Goal: Information Seeking & Learning: Learn about a topic

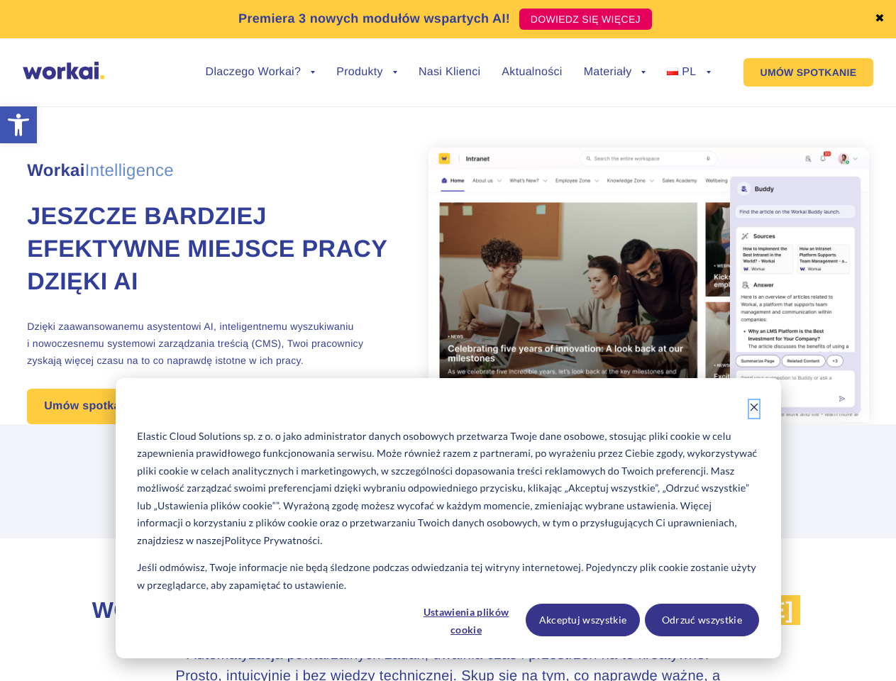
click at [754, 409] on icon "Dismiss cookie banner" at bounding box center [754, 407] width 10 height 10
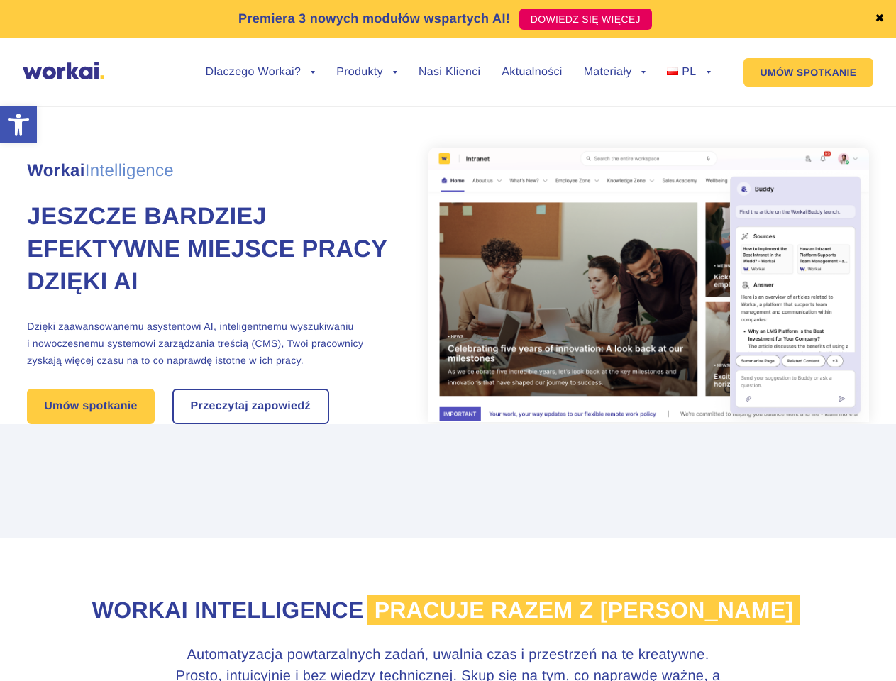
click at [467, 620] on span "pracuje razem z [PERSON_NAME]" at bounding box center [583, 610] width 433 height 30
click at [583, 620] on span "pracuje razem z [PERSON_NAME]" at bounding box center [583, 610] width 433 height 30
click at [702, 620] on span "pracuje razem z [PERSON_NAME]" at bounding box center [583, 610] width 433 height 30
click at [880, 19] on link "✖" at bounding box center [880, 18] width 10 height 11
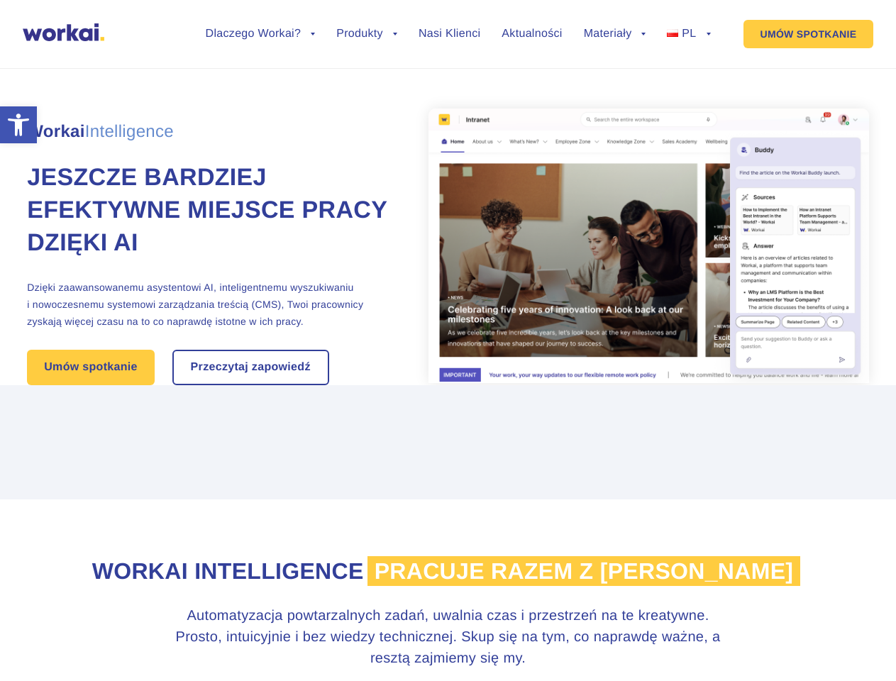
click at [260, 83] on div "Workai Intelligence Jeszcze bardziej efektywne miejsce pracy dzięki AI Dzięki z…" at bounding box center [448, 218] width 842 height 336
click at [260, 72] on div "Workai Intelligence Jeszcze bardziej efektywne miejsce pracy dzięki AI Dzięki z…" at bounding box center [448, 218] width 842 height 336
click at [367, 83] on div "Workai Intelligence Jeszcze bardziej efektywne miejsce pracy dzięki AI Dzięki z…" at bounding box center [448, 218] width 842 height 336
click at [615, 83] on div "Workai Intelligence Jeszcze bardziej efektywne miejsce pracy dzięki AI Dzięki z…" at bounding box center [448, 218] width 842 height 336
click at [615, 72] on div "Workai Intelligence Jeszcze bardziej efektywne miejsce pracy dzięki AI Dzięki z…" at bounding box center [448, 218] width 842 height 336
